Goal: Check status: Verify the current state of an ongoing process or item

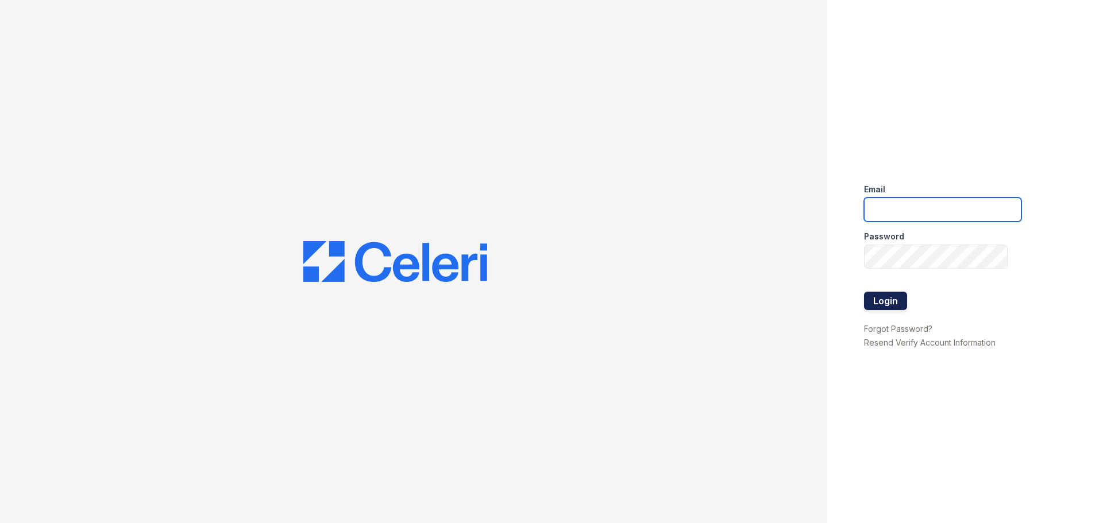
type input "[DOMAIN_NAME][EMAIL_ADDRESS][DOMAIN_NAME]"
click at [885, 296] on button "Login" at bounding box center [885, 301] width 43 height 18
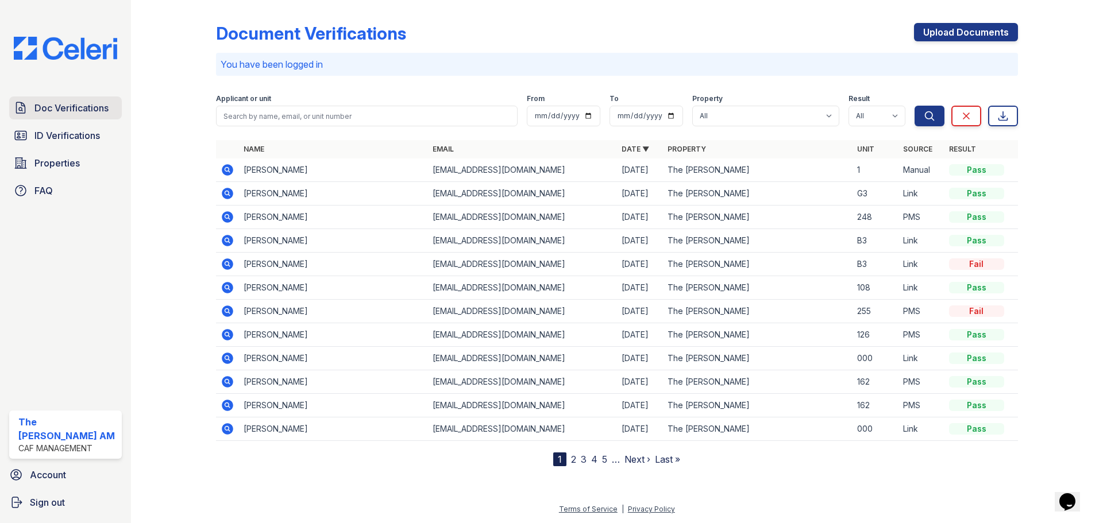
click at [72, 104] on span "Doc Verifications" at bounding box center [71, 108] width 74 height 14
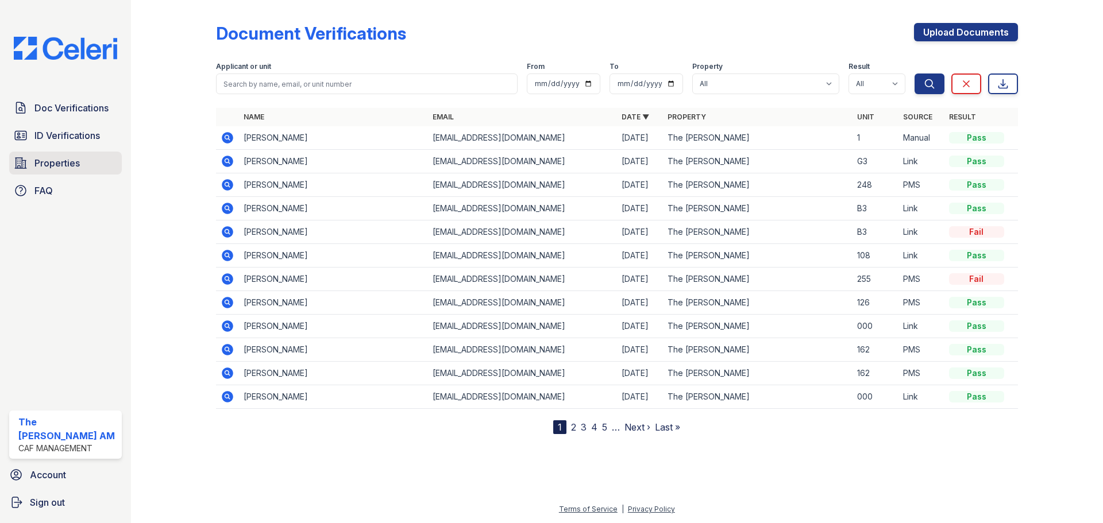
click at [67, 165] on span "Properties" at bounding box center [56, 163] width 45 height 14
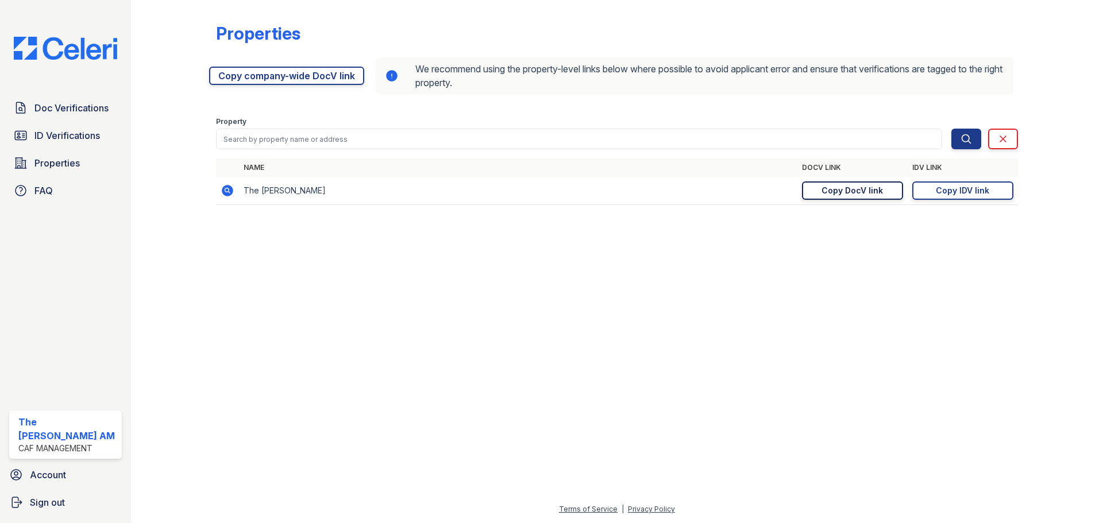
drag, startPoint x: 844, startPoint y: 192, endPoint x: 849, endPoint y: 191, distance: 5.9
click at [844, 192] on div "Copy DocV link" at bounding box center [851, 190] width 61 height 11
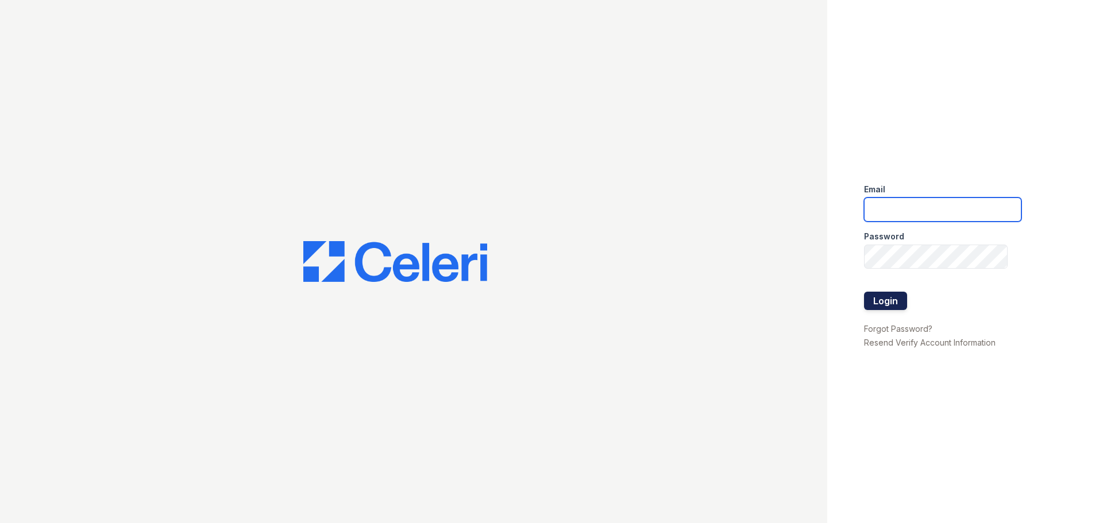
type input "[DOMAIN_NAME][EMAIL_ADDRESS][DOMAIN_NAME]"
click at [872, 303] on button "Login" at bounding box center [885, 301] width 43 height 18
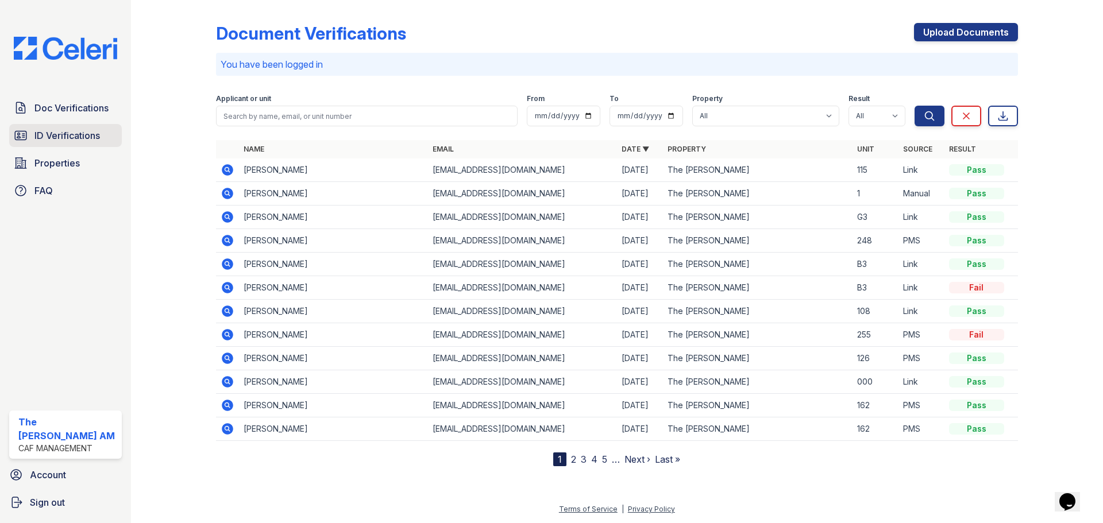
click at [38, 144] on link "ID Verifications" at bounding box center [65, 135] width 113 height 23
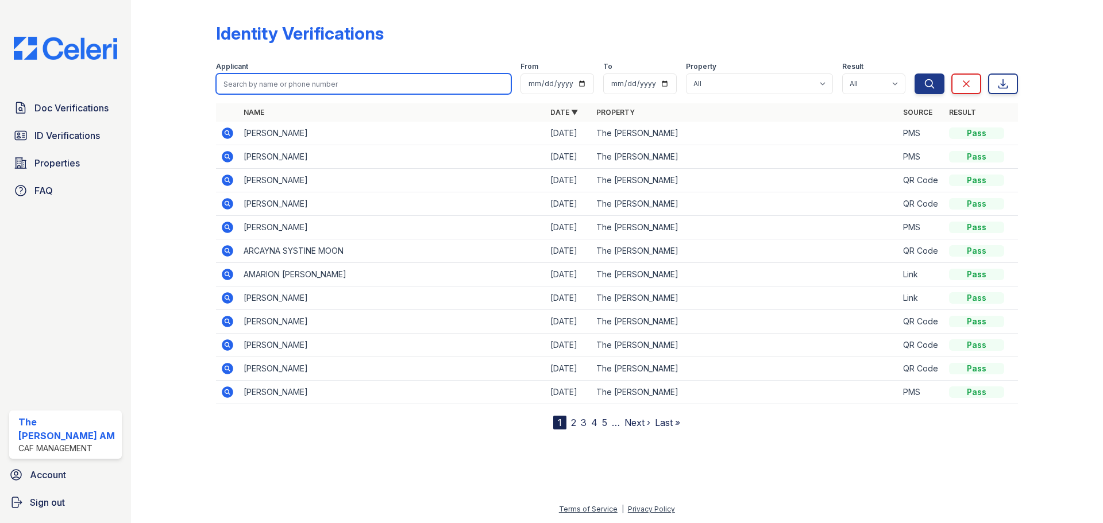
click at [284, 88] on input "search" at bounding box center [363, 84] width 295 height 21
type input "frances"
click at [914, 74] on button "Search" at bounding box center [929, 84] width 30 height 21
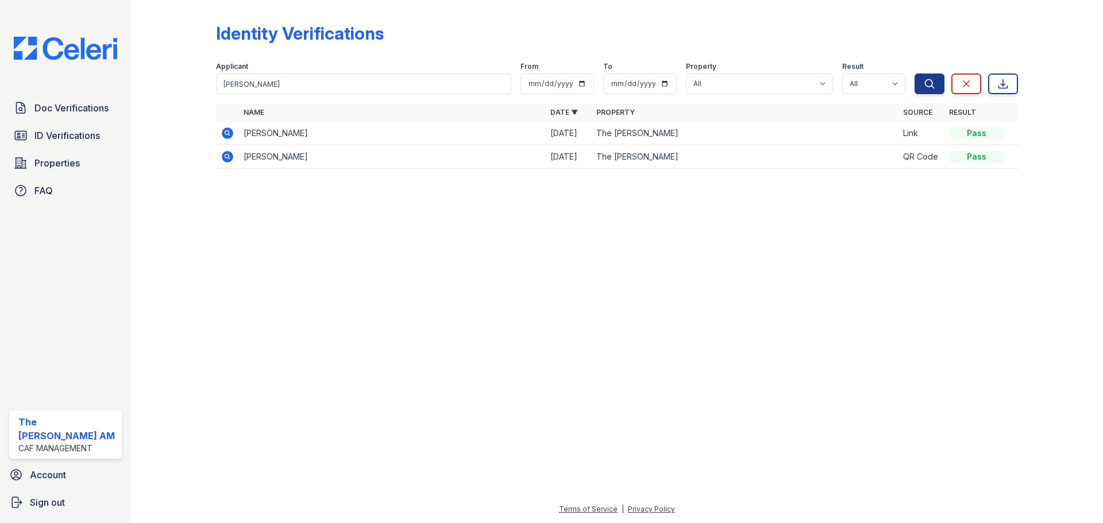
click at [223, 136] on icon at bounding box center [227, 132] width 11 height 11
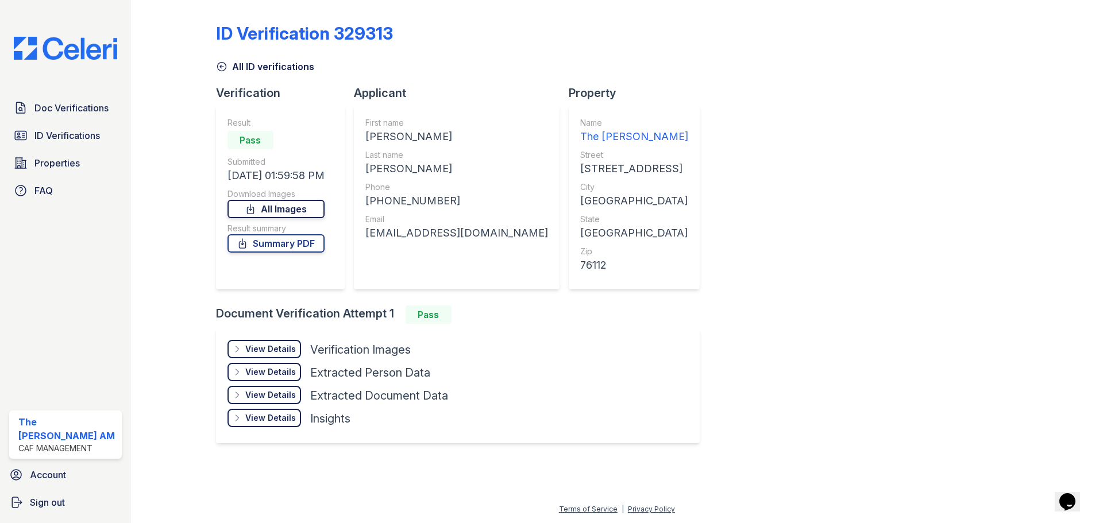
click at [264, 212] on link "All Images" at bounding box center [275, 209] width 97 height 18
